Goal: Find specific fact: Find specific fact

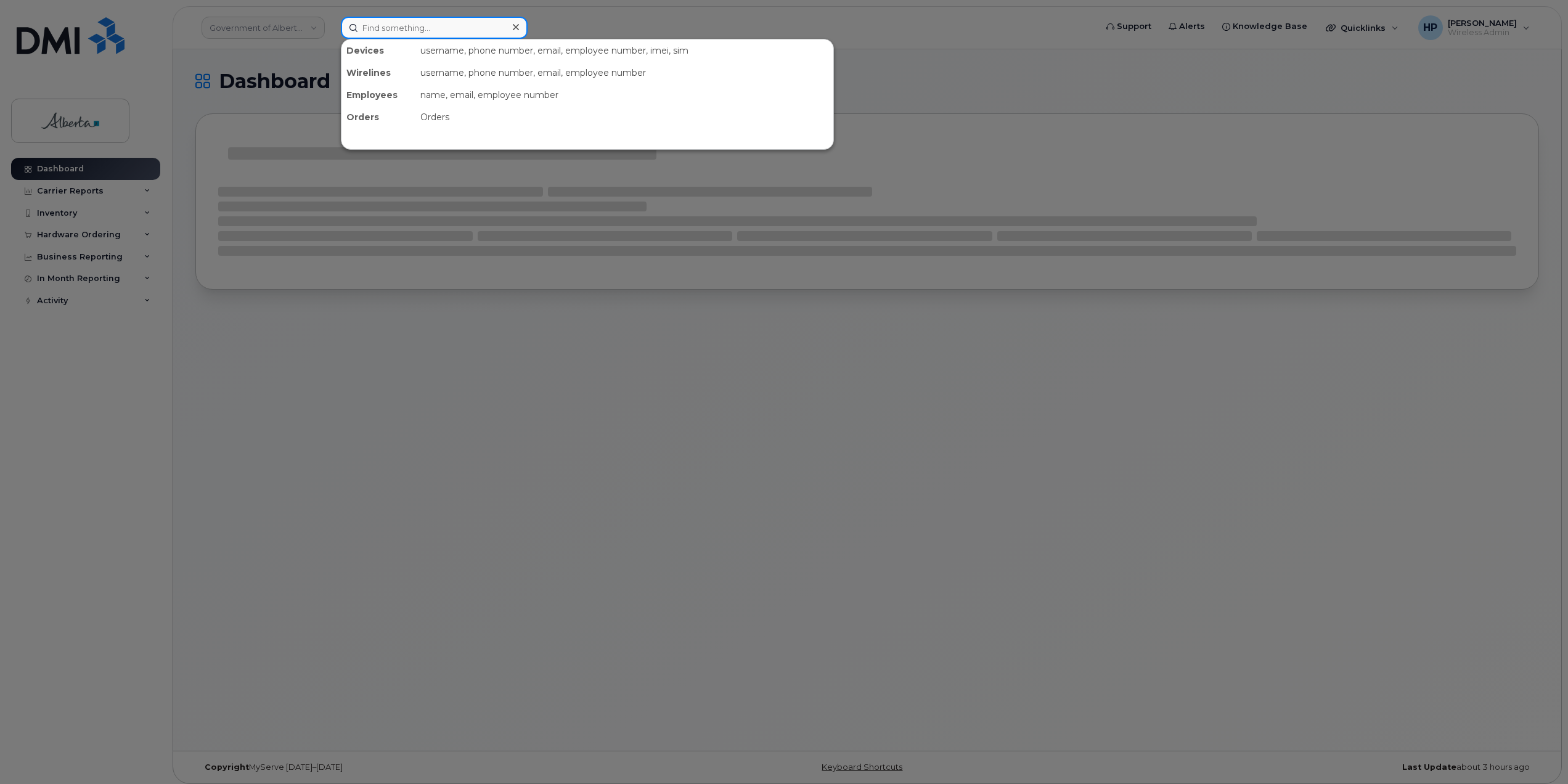
click at [381, 26] on input at bounding box center [434, 28] width 187 height 22
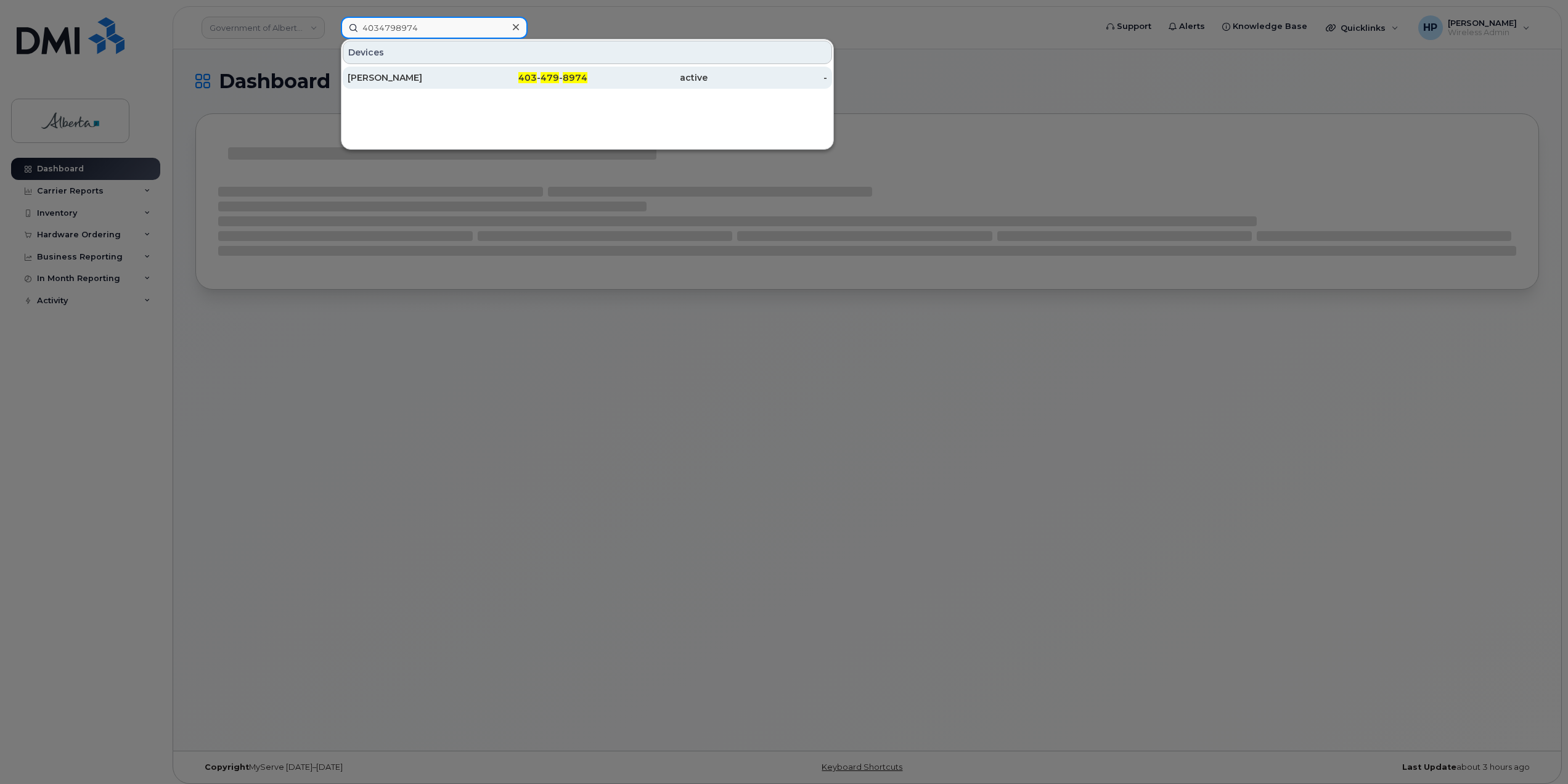
type input "4034798974"
click at [392, 79] on div "[PERSON_NAME]" at bounding box center [407, 77] width 120 height 12
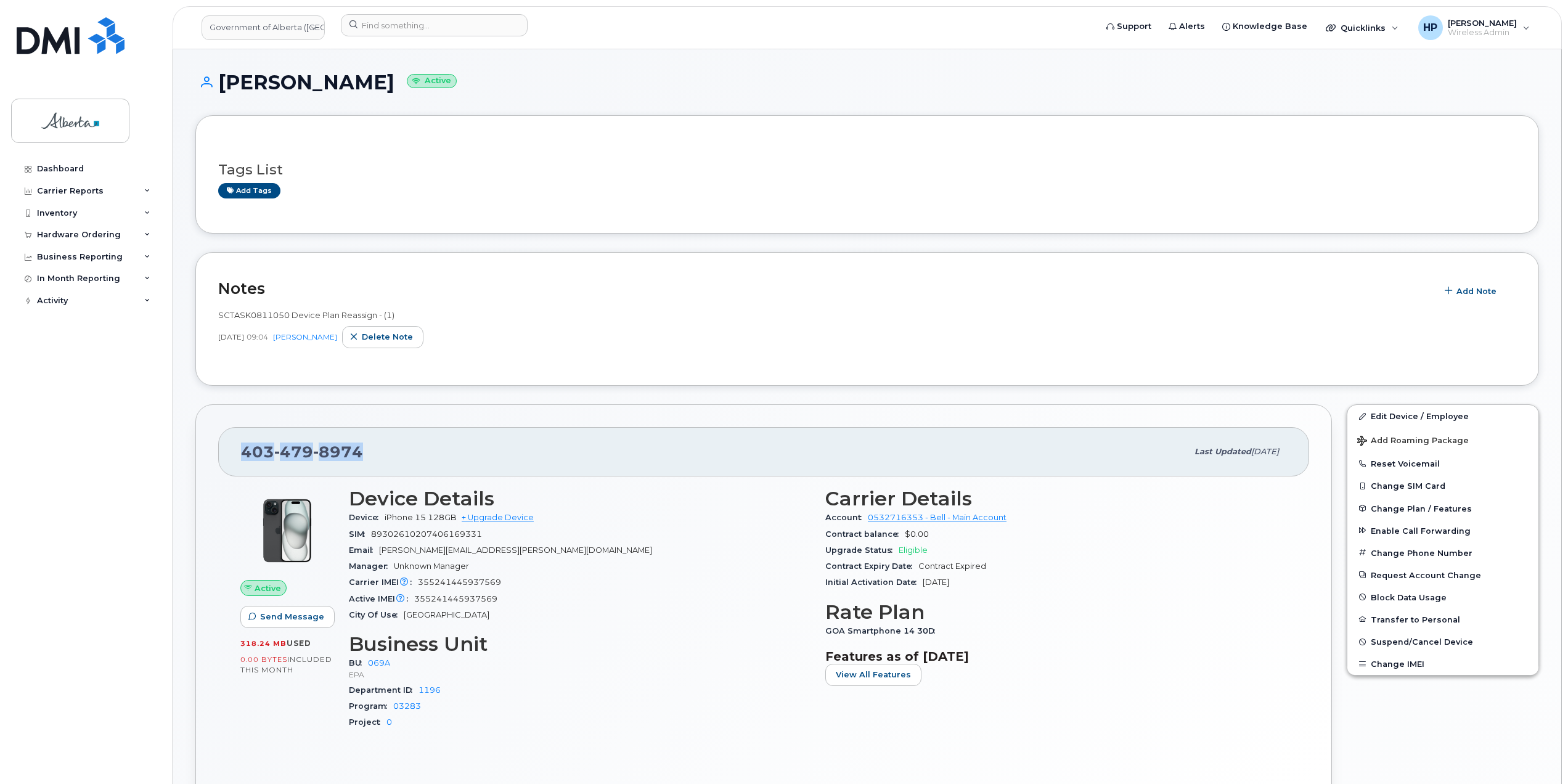
drag, startPoint x: 375, startPoint y: 459, endPoint x: 239, endPoint y: 447, distance: 136.5
click at [239, 447] on div "[PHONE_NUMBER] Last updated [DATE]" at bounding box center [763, 452] width 1091 height 49
copy span "[PHONE_NUMBER]"
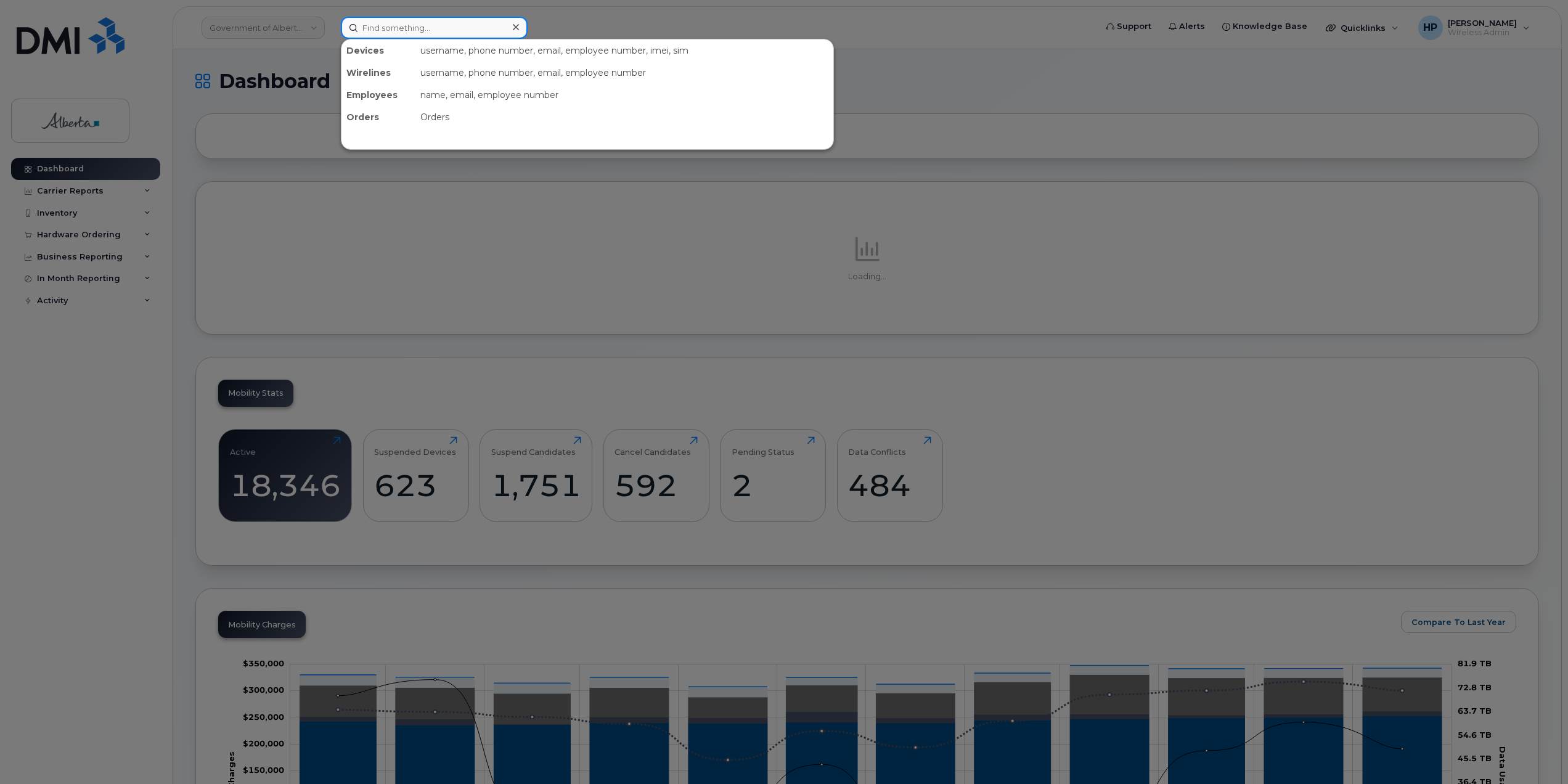
click at [373, 23] on input at bounding box center [434, 28] width 187 height 22
paste input "4036098783"
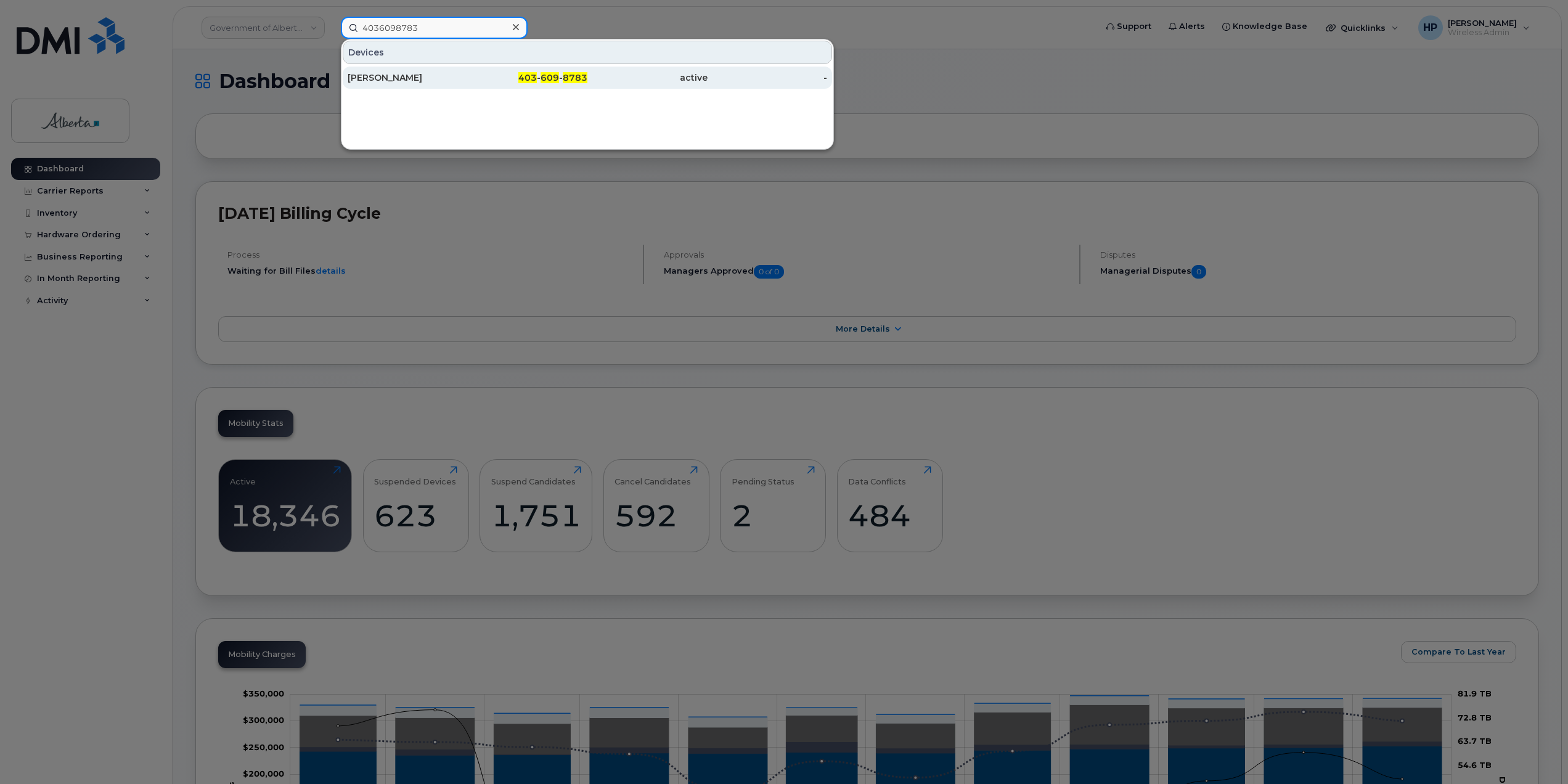
type input "4036098783"
click at [403, 82] on div "Julia Millen" at bounding box center [407, 77] width 120 height 12
